Goal: Check status

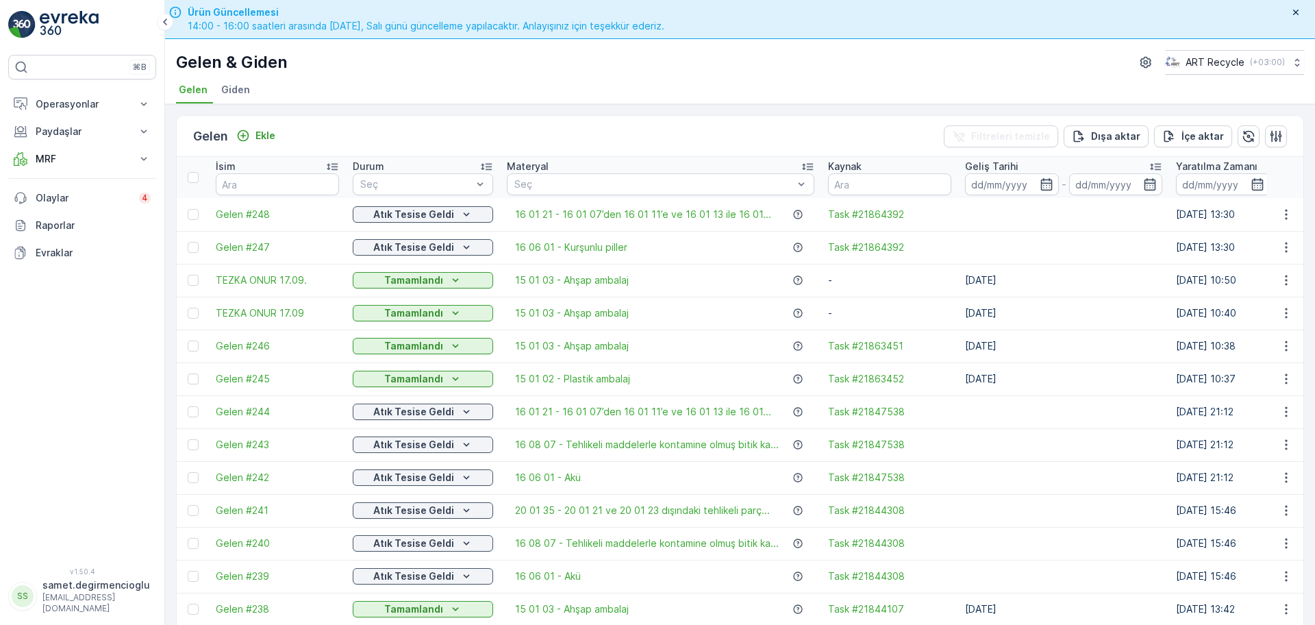
scroll to position [257, 0]
